Goal: Check status: Check status

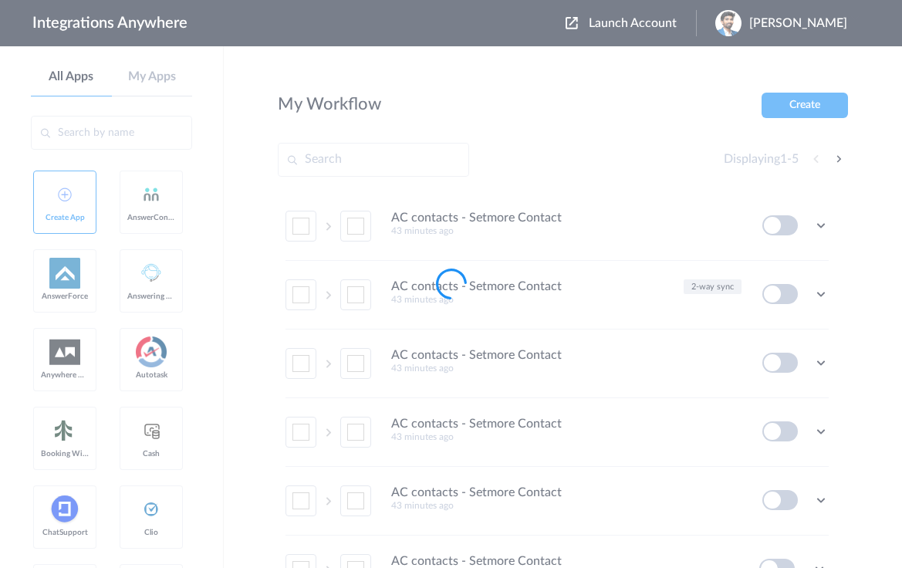
click at [659, 0] on body "Integrations Anywhere Launch Account [PERSON_NAME] My Account Logout All Apps M…" at bounding box center [451, 0] width 902 height 0
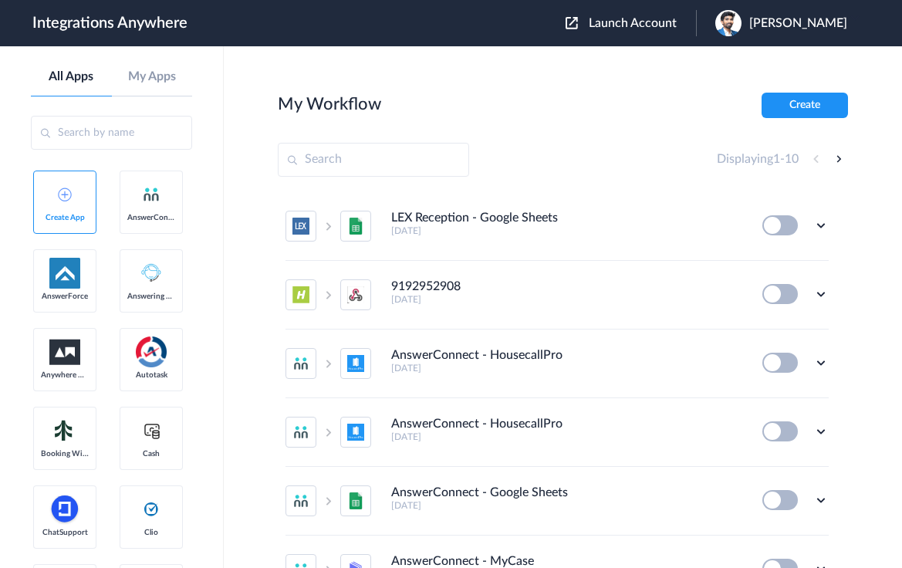
click at [659, 19] on span "Launch Account" at bounding box center [632, 23] width 88 height 12
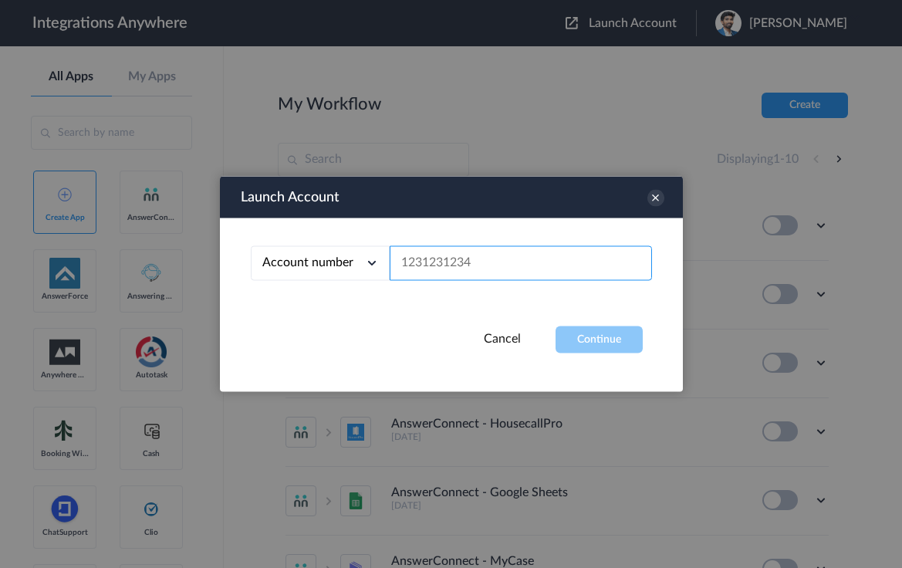
click at [413, 262] on input "text" at bounding box center [520, 263] width 262 height 35
paste input "7755879758"
type input "7755879758"
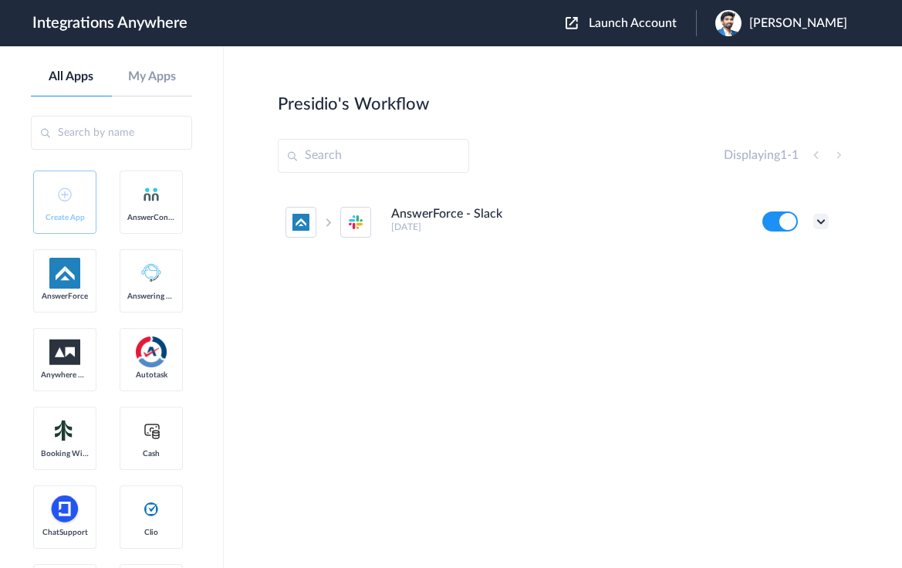
click at [821, 221] on icon at bounding box center [820, 221] width 15 height 15
click at [787, 285] on link "Task history" at bounding box center [777, 285] width 74 height 11
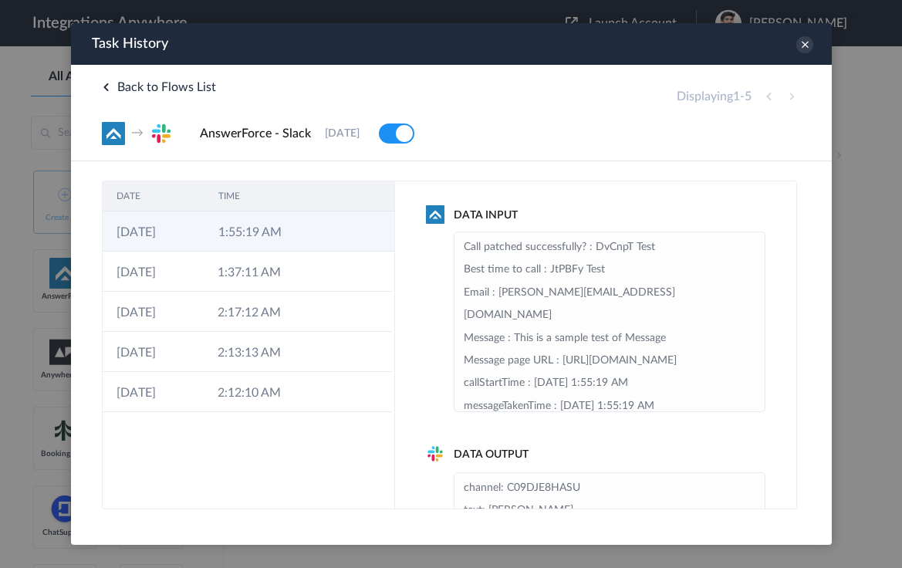
click at [323, 238] on icon at bounding box center [326, 233] width 12 height 12
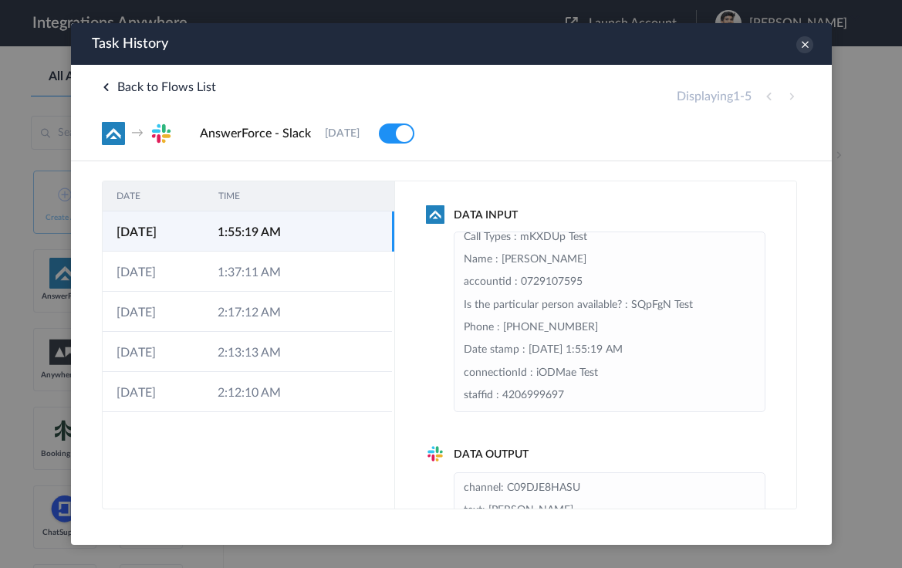
scroll to position [67, 0]
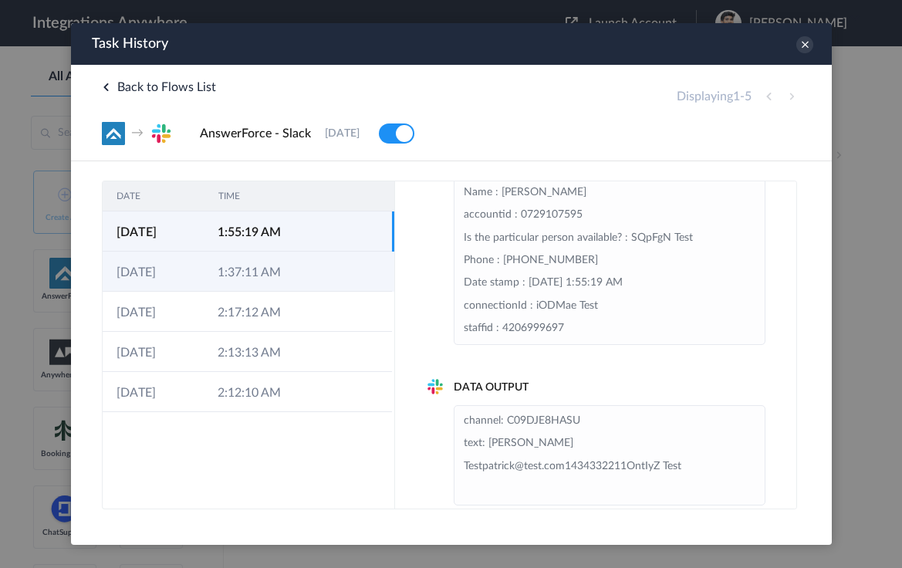
click at [241, 269] on td "1:37:11 AM" at bounding box center [253, 271] width 101 height 40
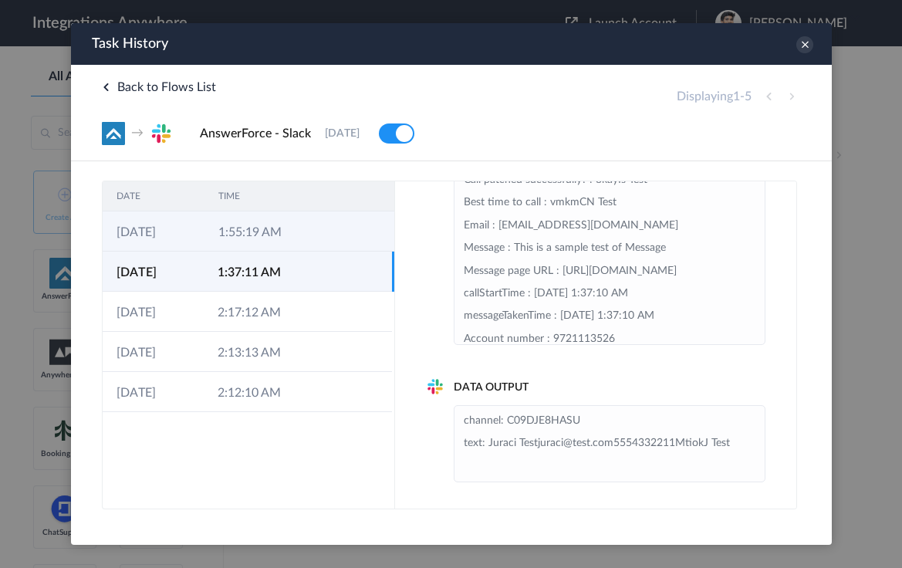
click at [326, 235] on icon at bounding box center [326, 233] width 12 height 12
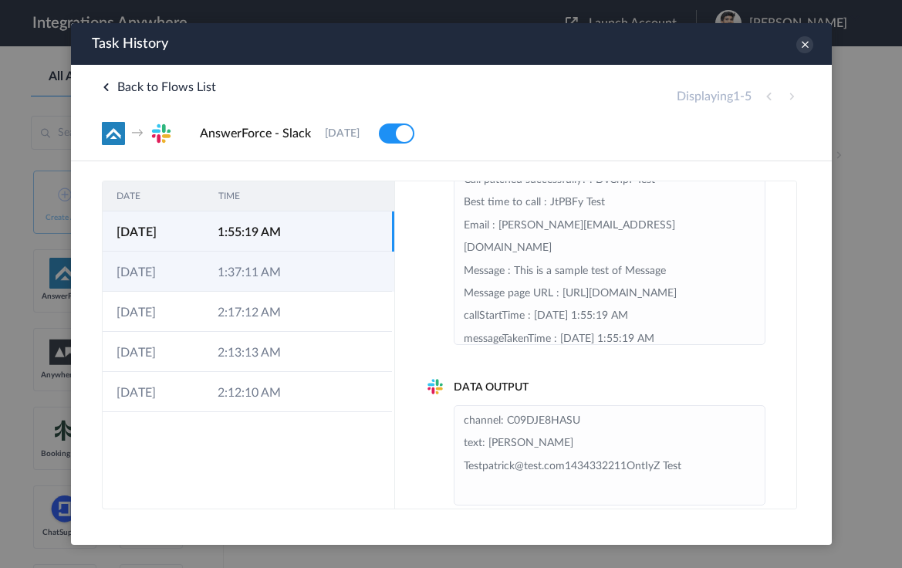
click at [271, 267] on td "1:37:11 AM" at bounding box center [253, 271] width 101 height 40
